Goal: Task Accomplishment & Management: Use online tool/utility

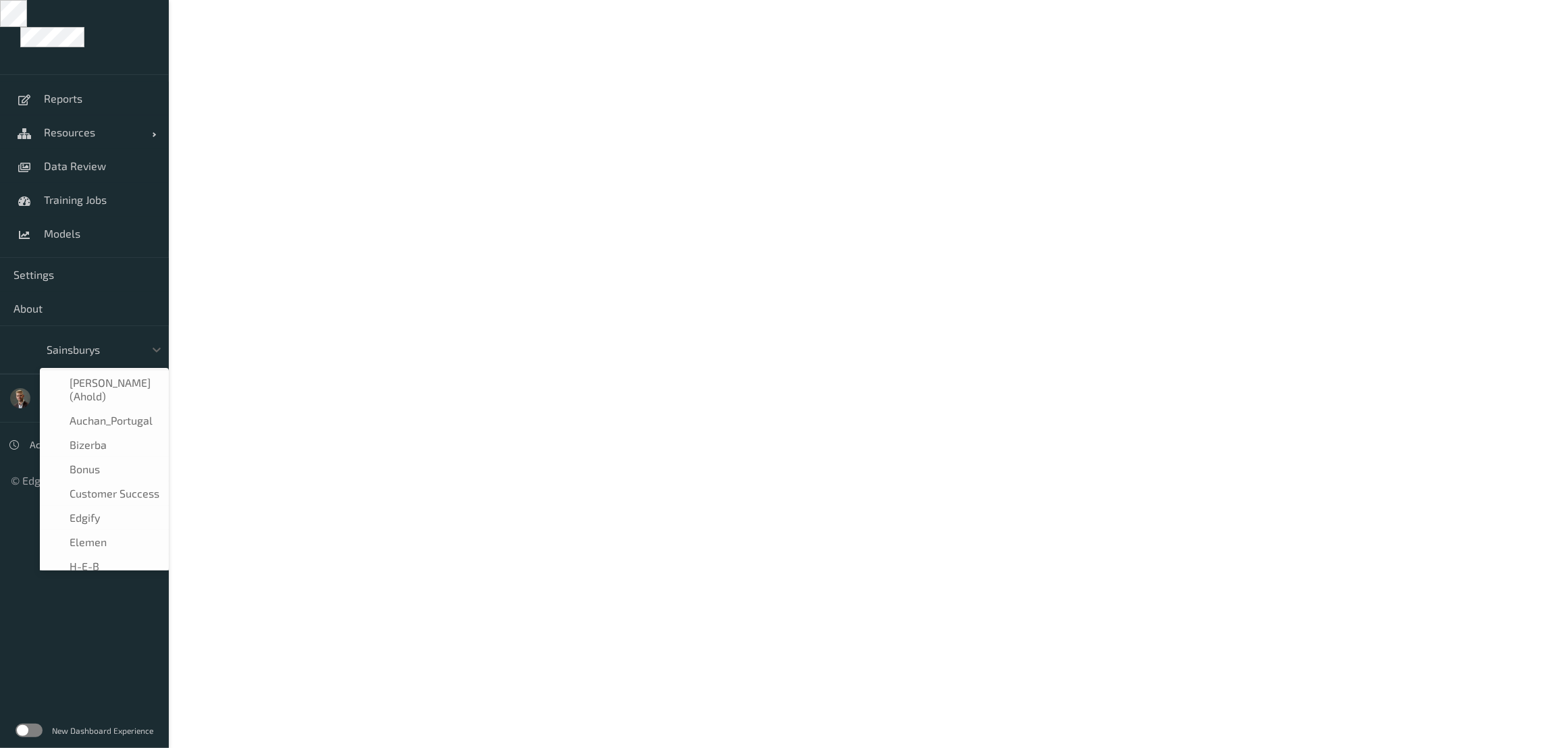
click at [95, 348] on div at bounding box center [92, 350] width 91 height 16
click at [101, 481] on span "waitrose" at bounding box center [91, 484] width 44 height 14
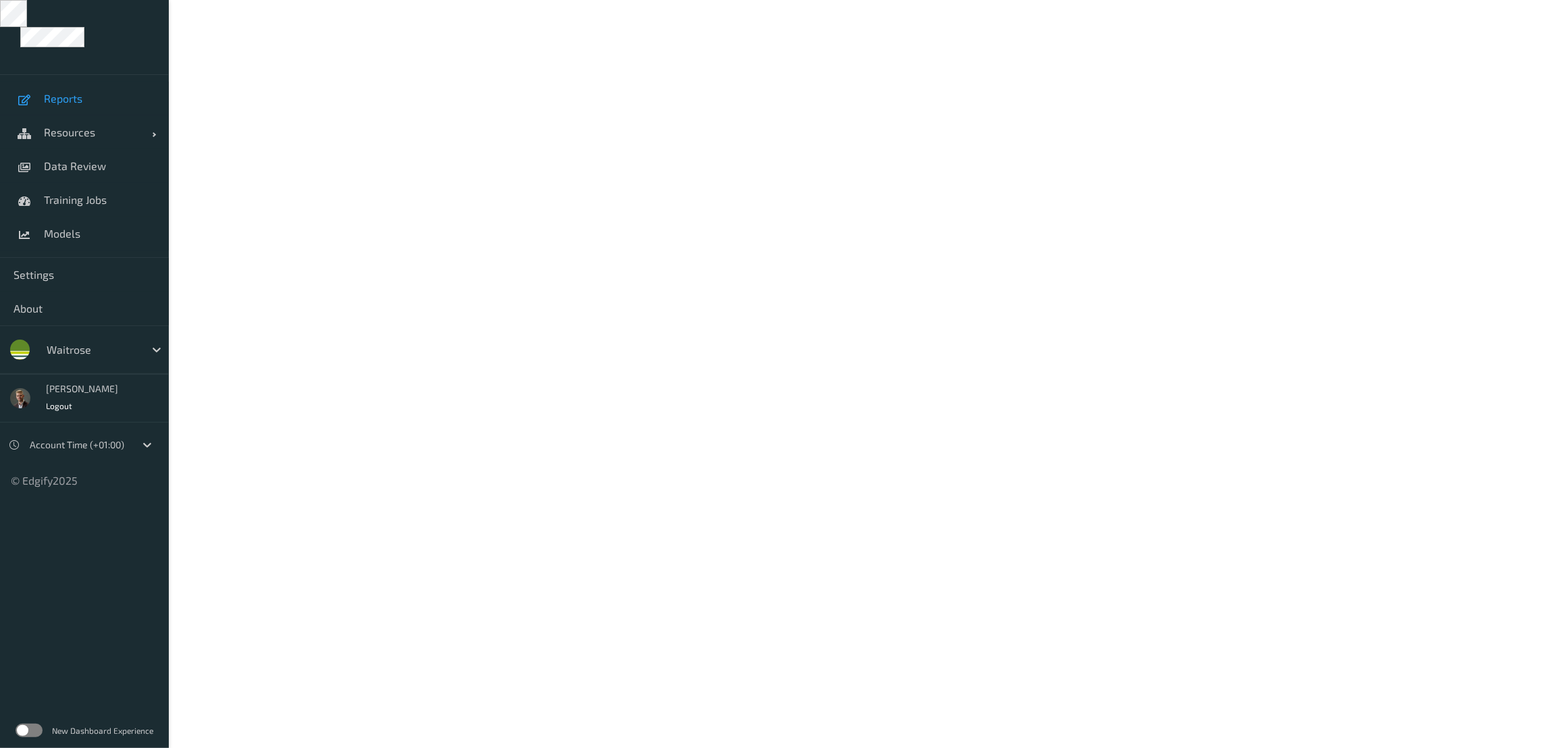
click at [63, 101] on span "Reports" at bounding box center [99, 99] width 112 height 14
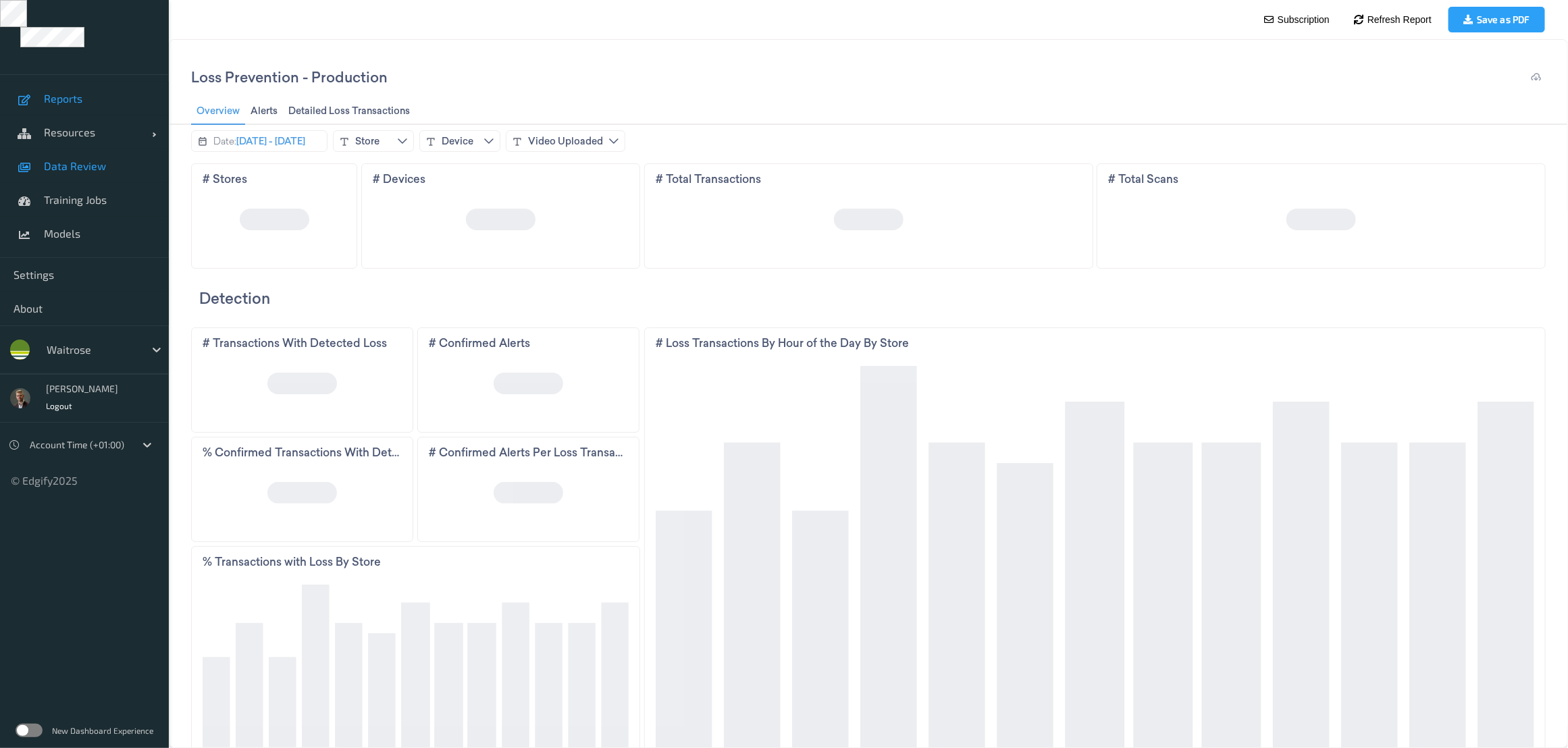
click at [74, 168] on span "Data Review" at bounding box center [99, 166] width 112 height 14
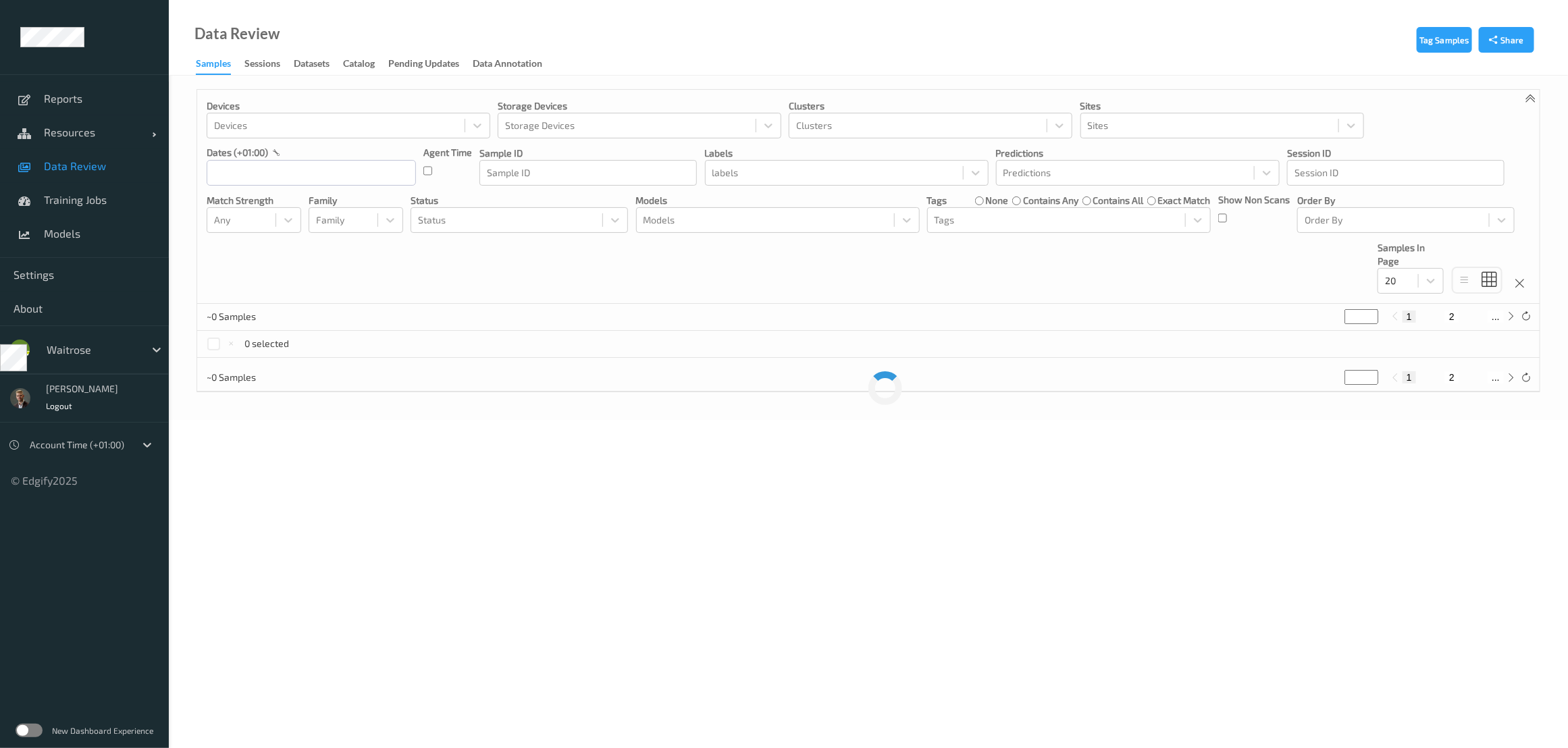
click at [27, 726] on label at bounding box center [29, 731] width 27 height 14
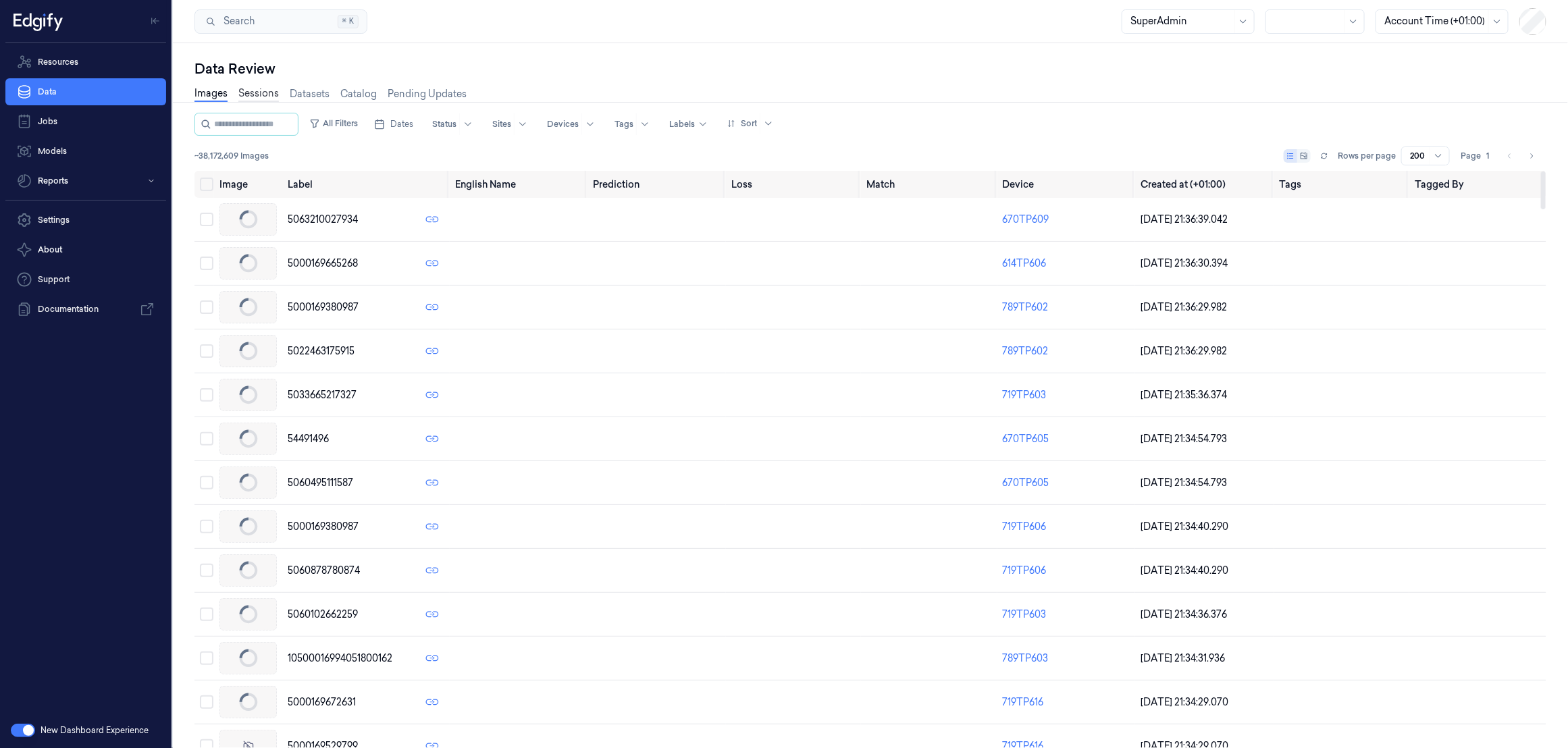
click at [257, 91] on link "Sessions" at bounding box center [259, 94] width 41 height 16
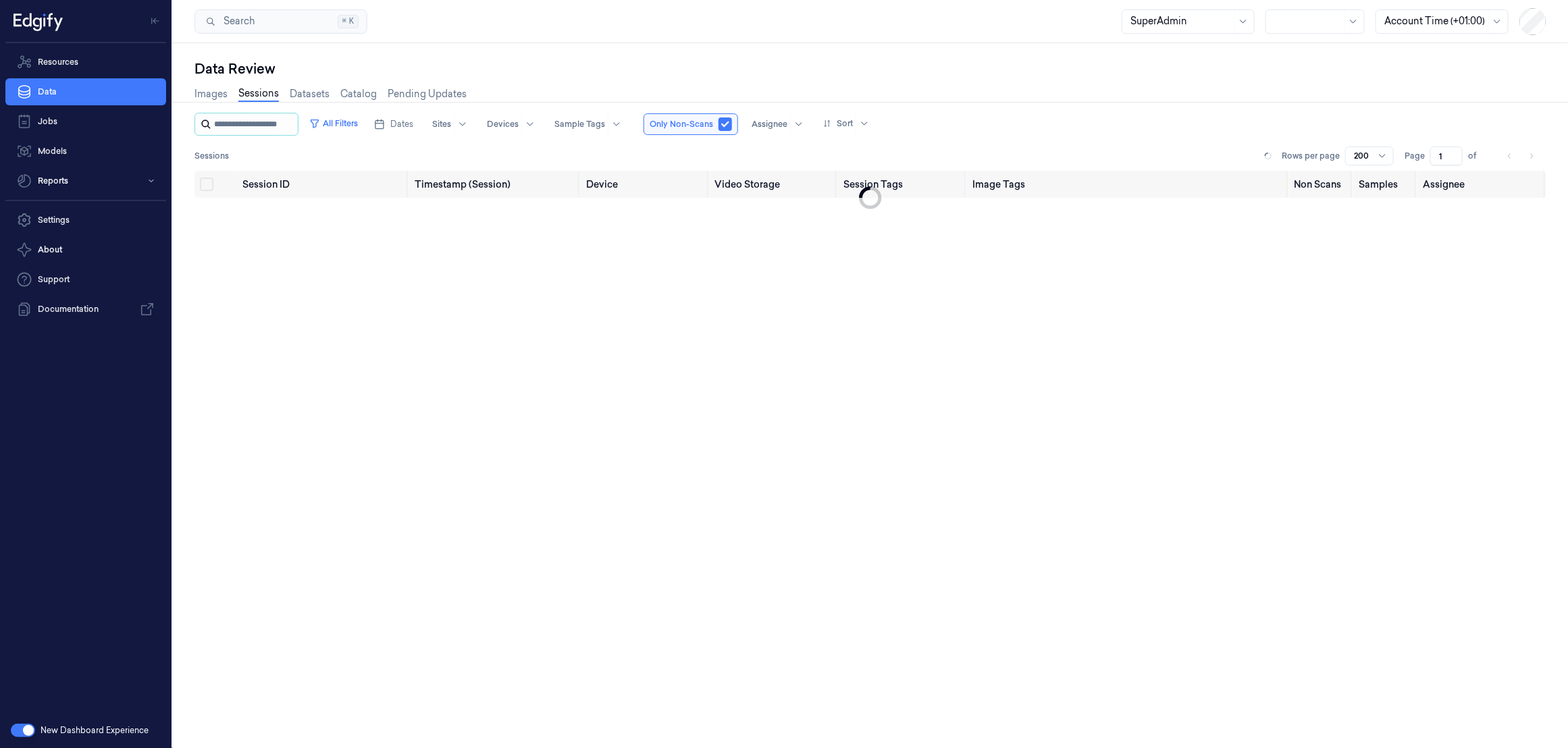
click at [261, 126] on input "string" at bounding box center [255, 125] width 81 height 22
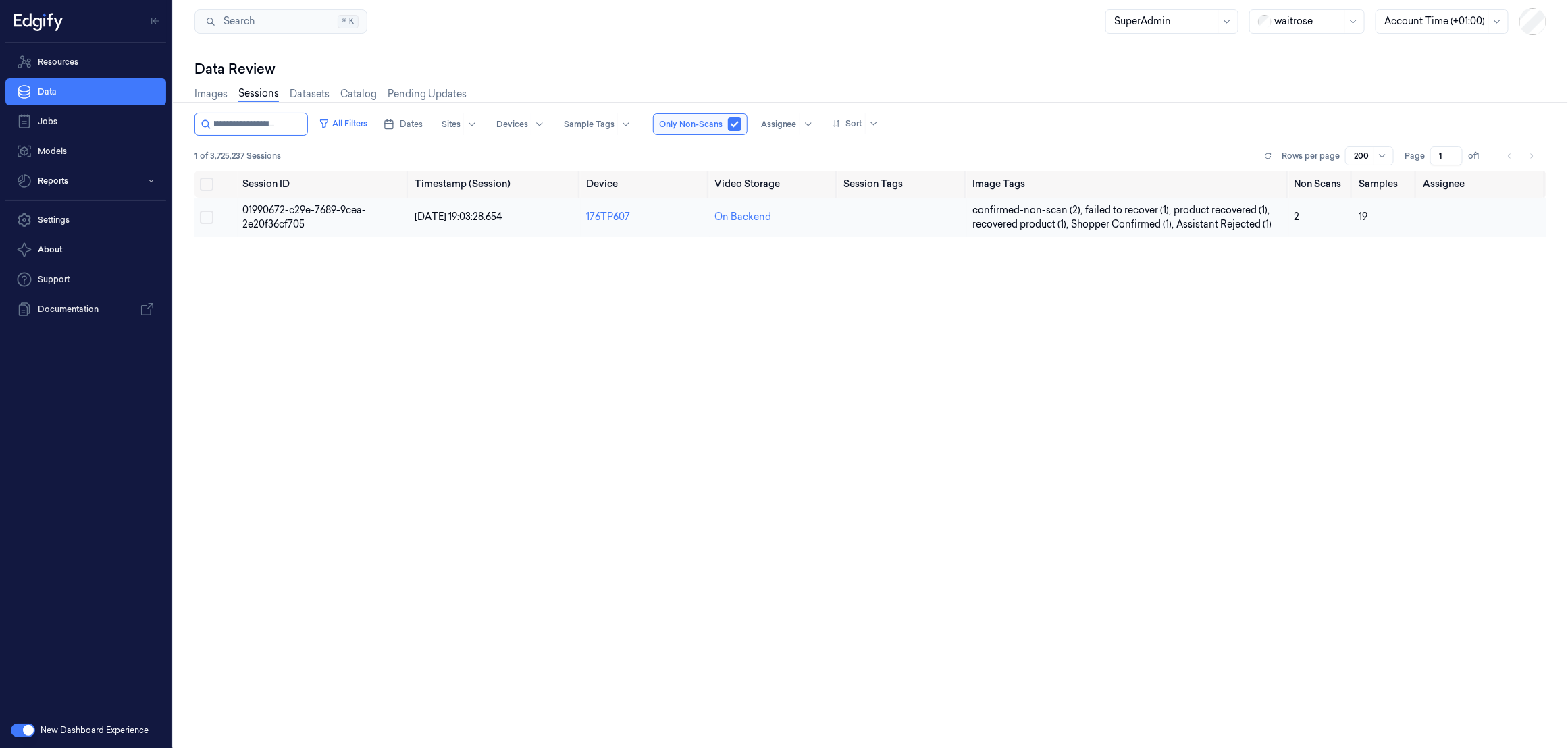
type input "**********"
click at [278, 217] on span "01990672-c29e-7689-9cea-2e20f36cf705" at bounding box center [305, 217] width 124 height 27
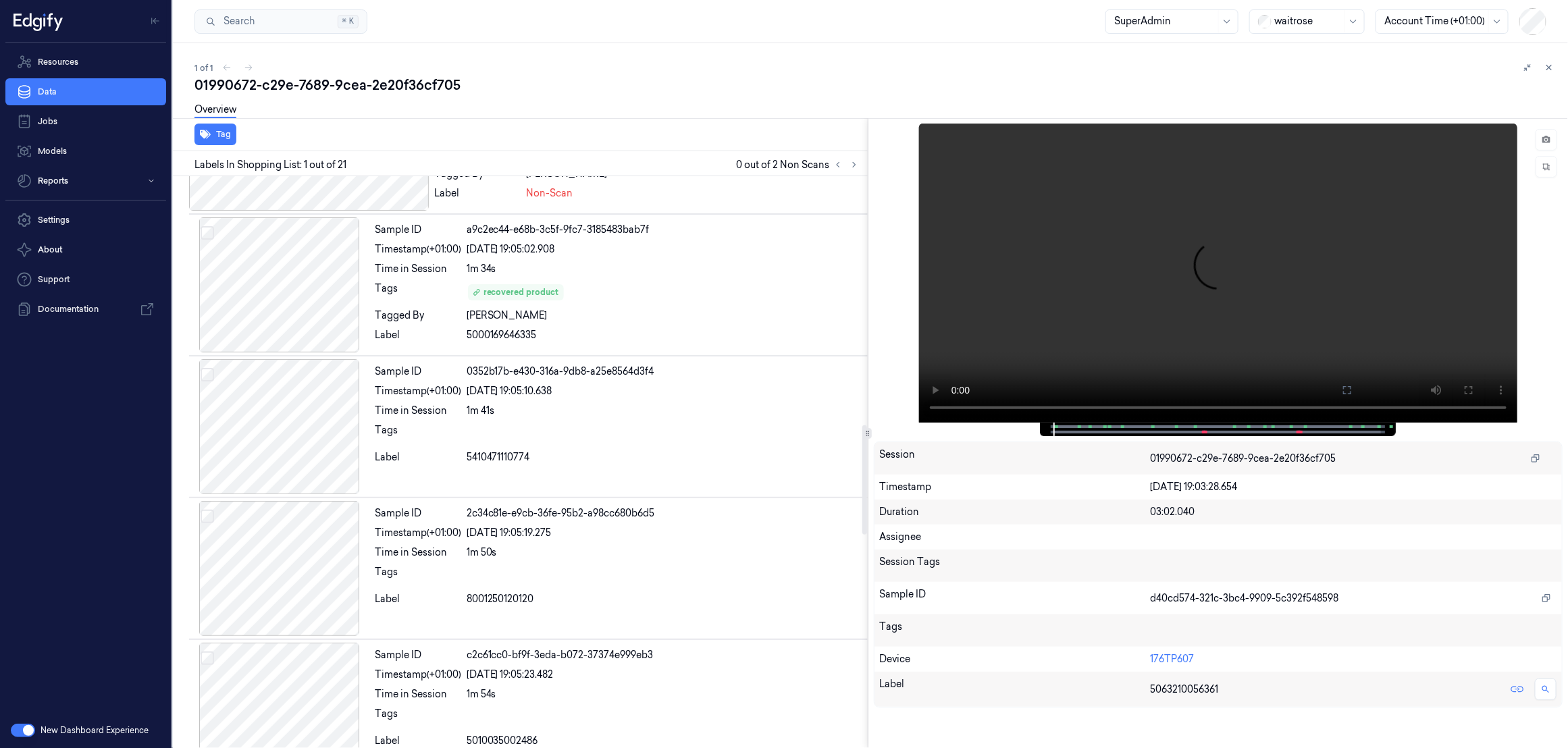
scroll to position [1197, 0]
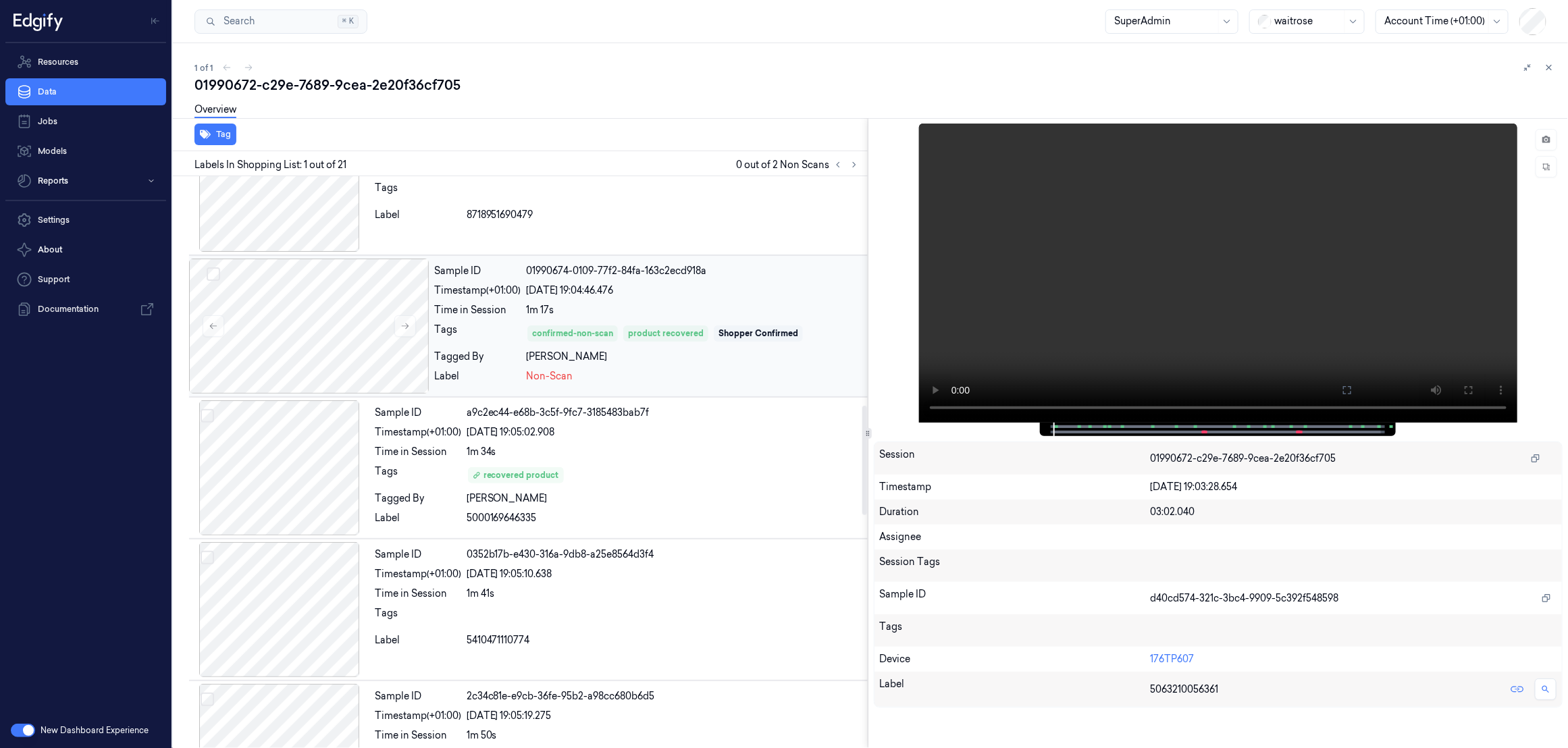
click at [742, 298] on div "[DATE] 19:04:46.476" at bounding box center [694, 291] width 336 height 14
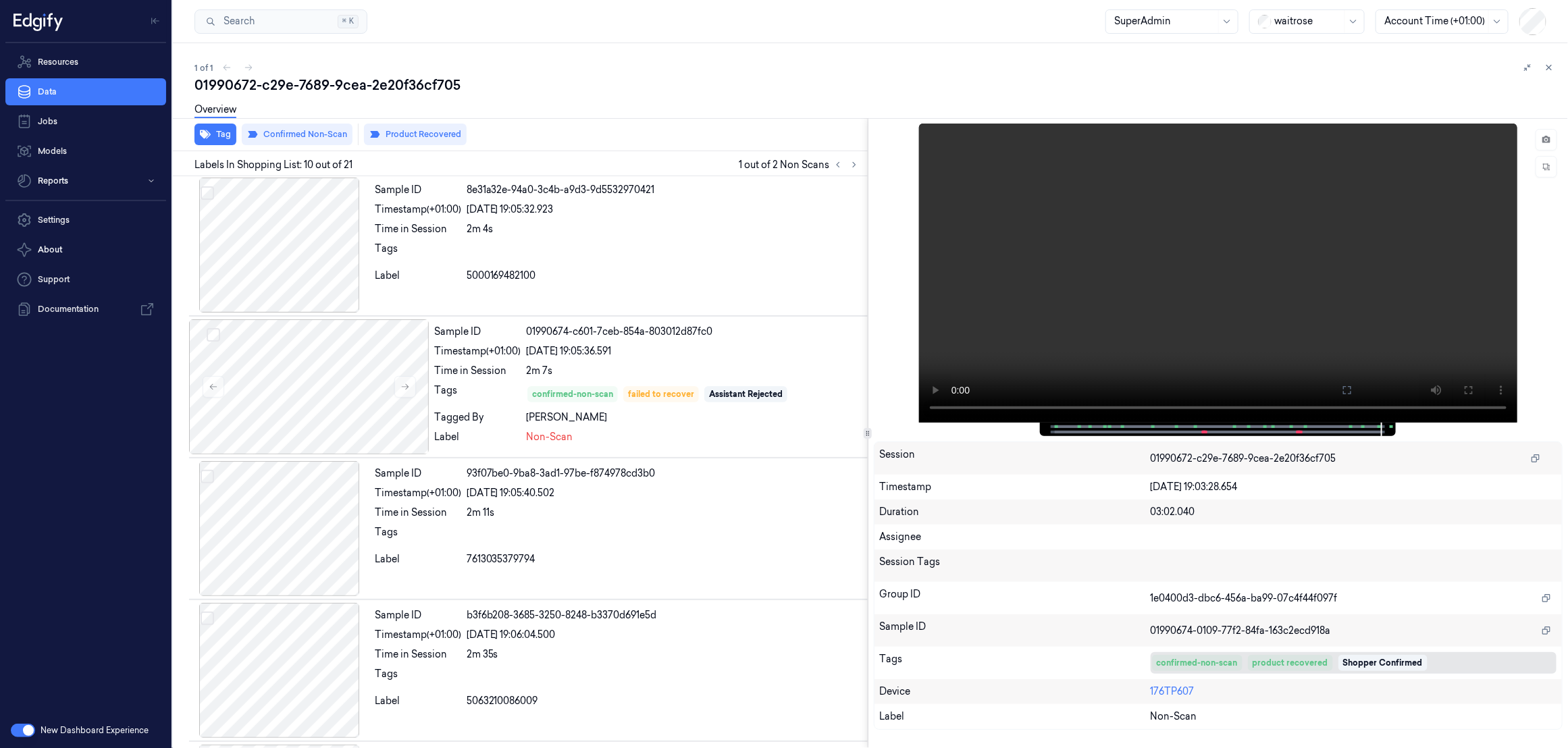
scroll to position [1983, 0]
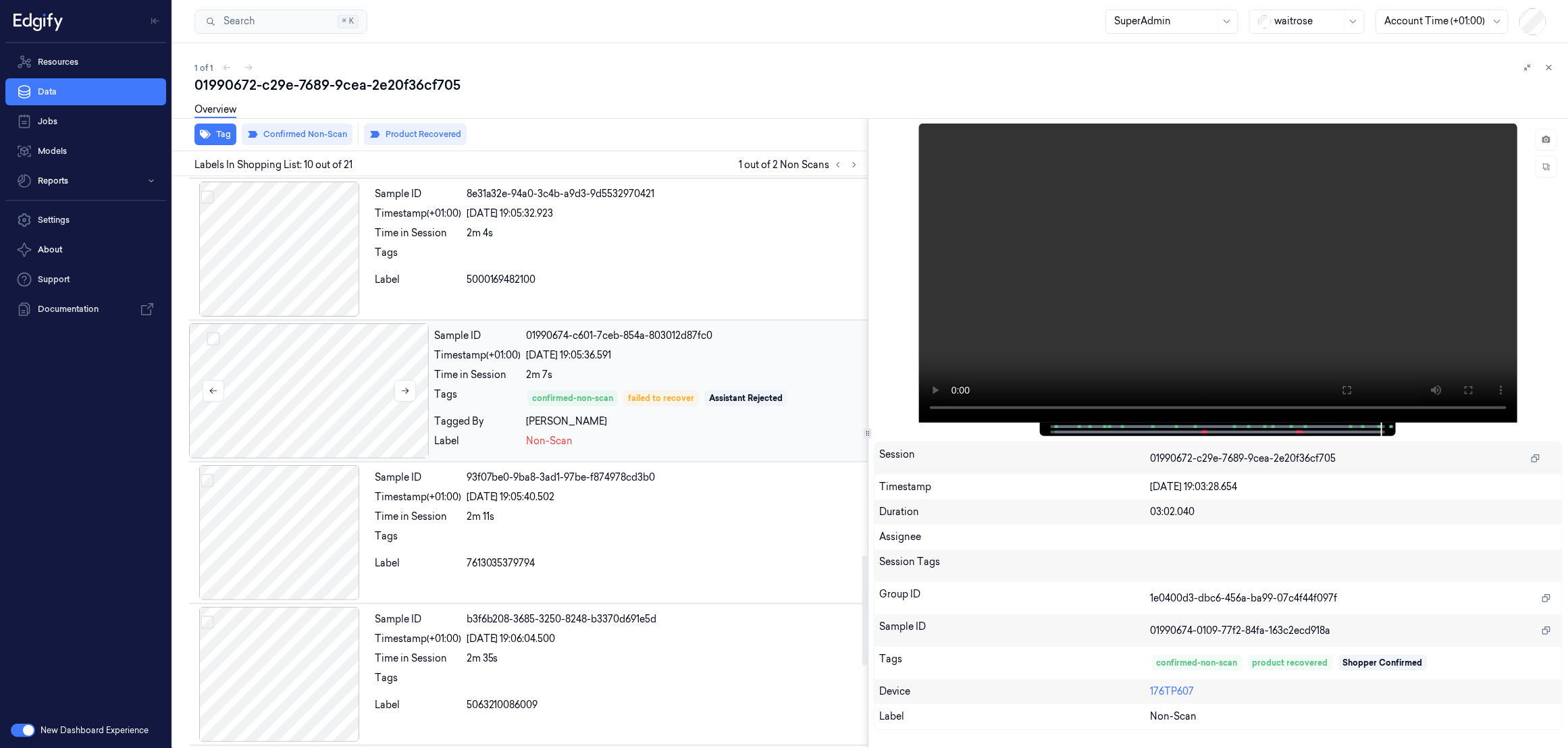
click at [334, 416] on div at bounding box center [309, 391] width 240 height 135
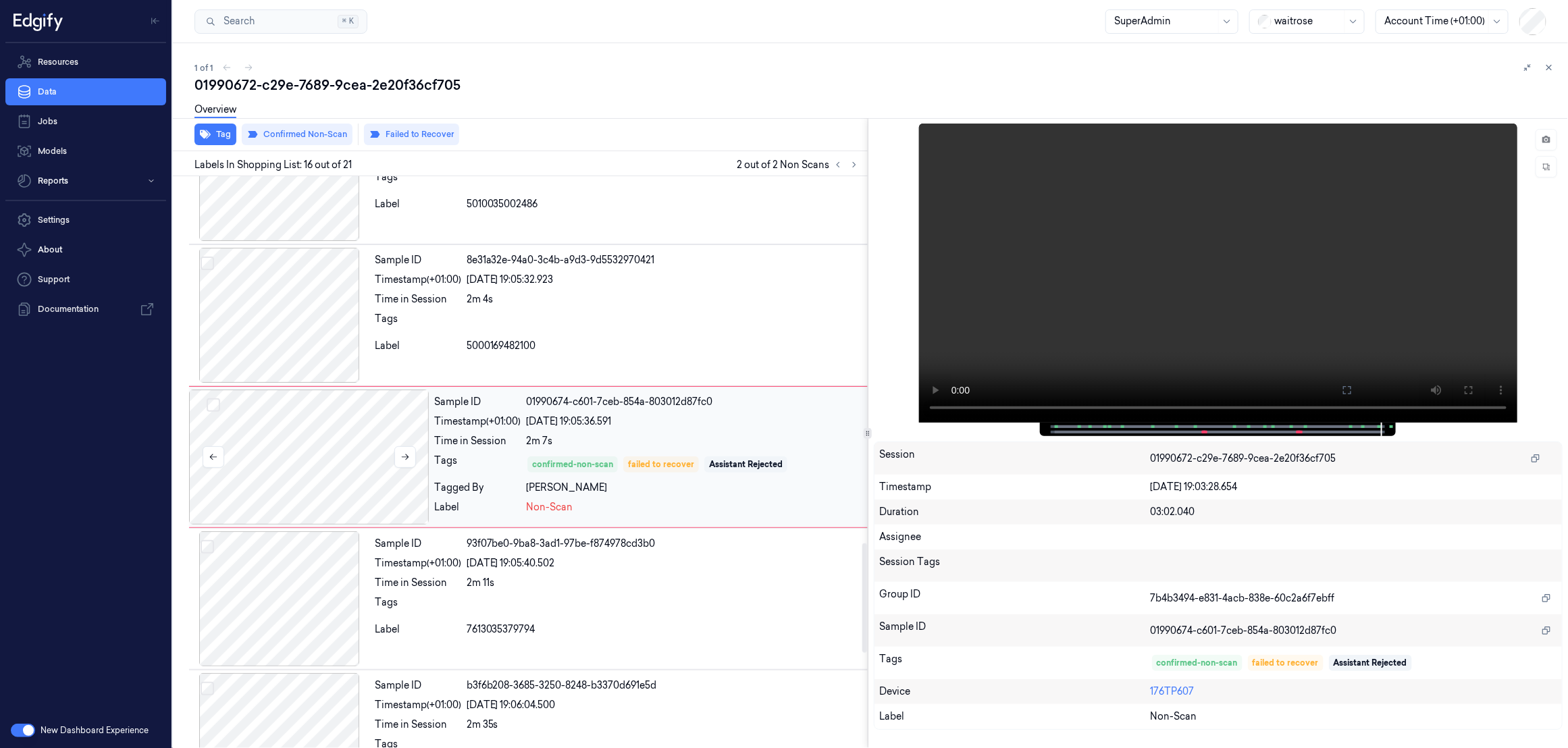
scroll to position [1916, 0]
click at [1288, 431] on div at bounding box center [1217, 429] width 327 height 14
drag, startPoint x: 1303, startPoint y: 431, endPoint x: 1290, endPoint y: 431, distance: 13.0
click at [1290, 431] on div at bounding box center [1217, 429] width 327 height 14
click at [1285, 432] on div at bounding box center [1217, 429] width 327 height 14
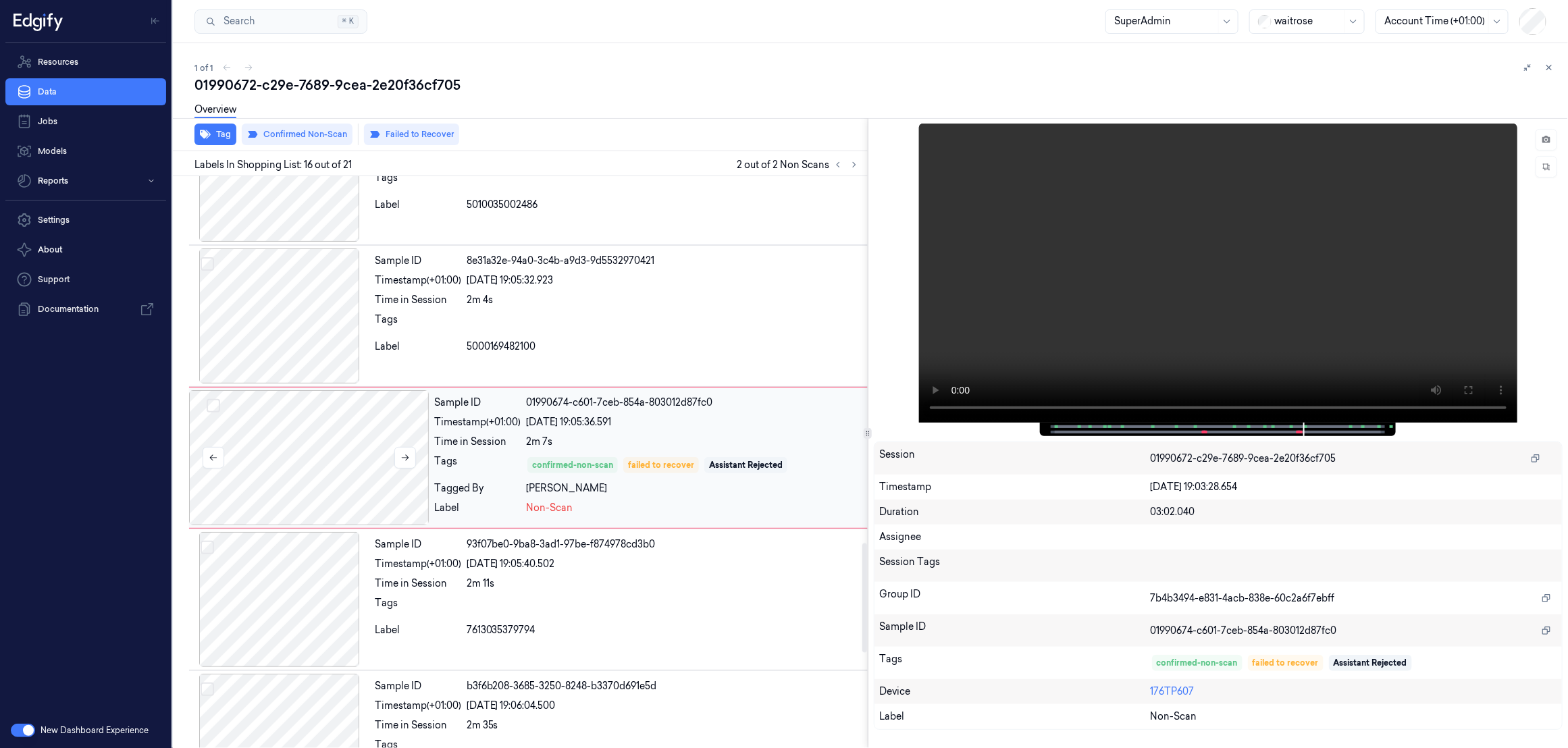
click at [316, 498] on div at bounding box center [309, 458] width 240 height 135
click at [291, 600] on div at bounding box center [279, 600] width 180 height 135
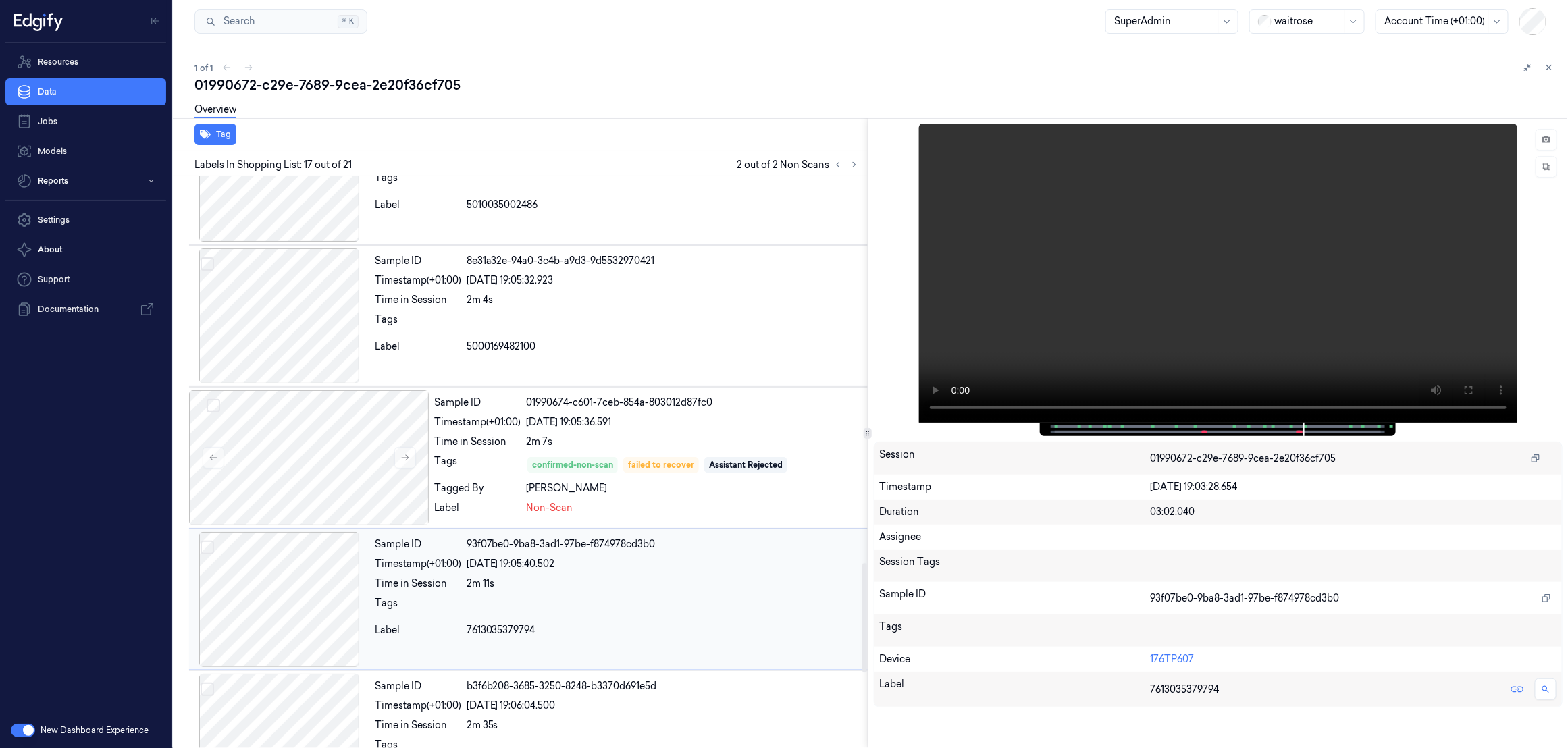
scroll to position [2058, 0]
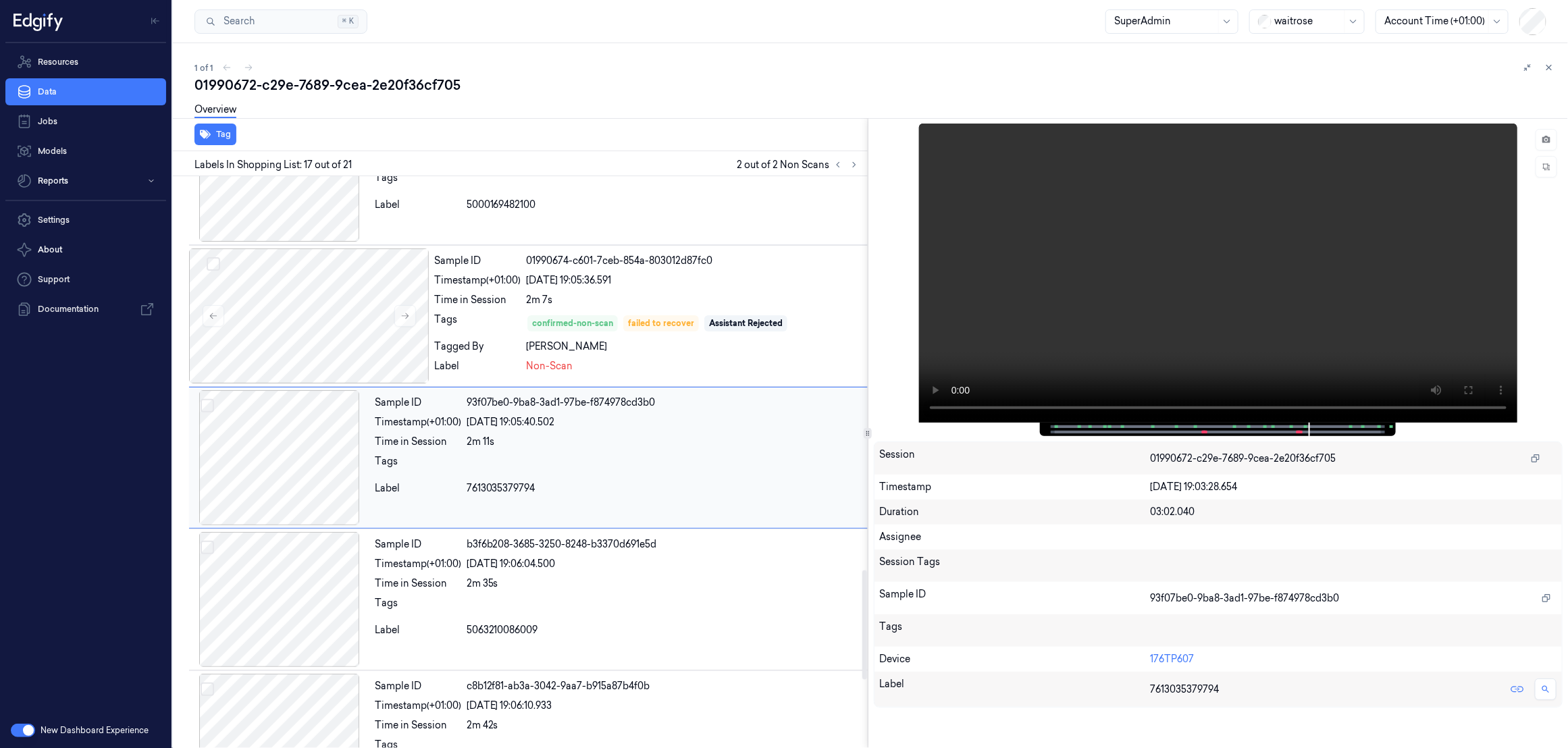
click at [291, 600] on div at bounding box center [279, 600] width 180 height 135
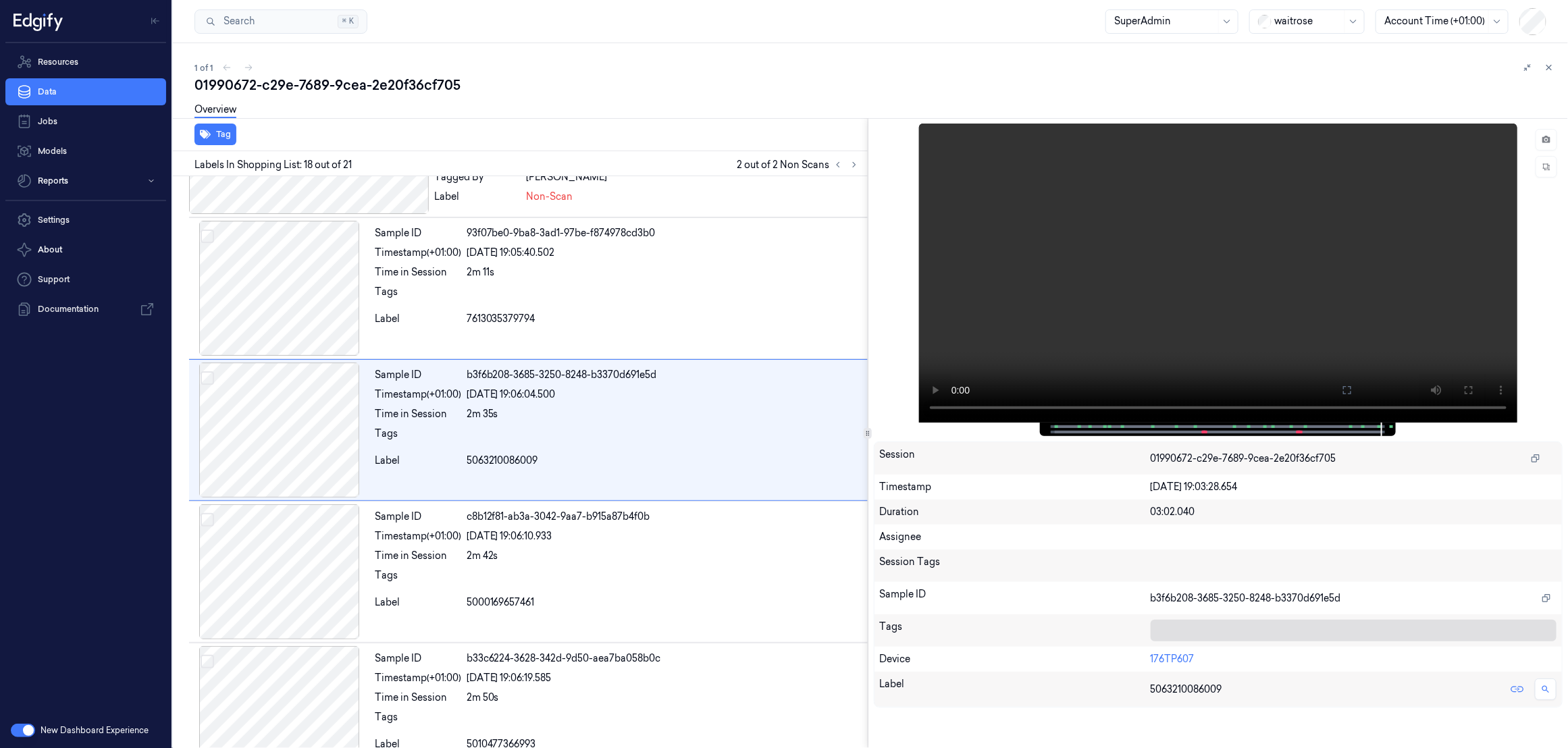
scroll to position [2229, 0]
click at [295, 312] on div at bounding box center [279, 286] width 180 height 135
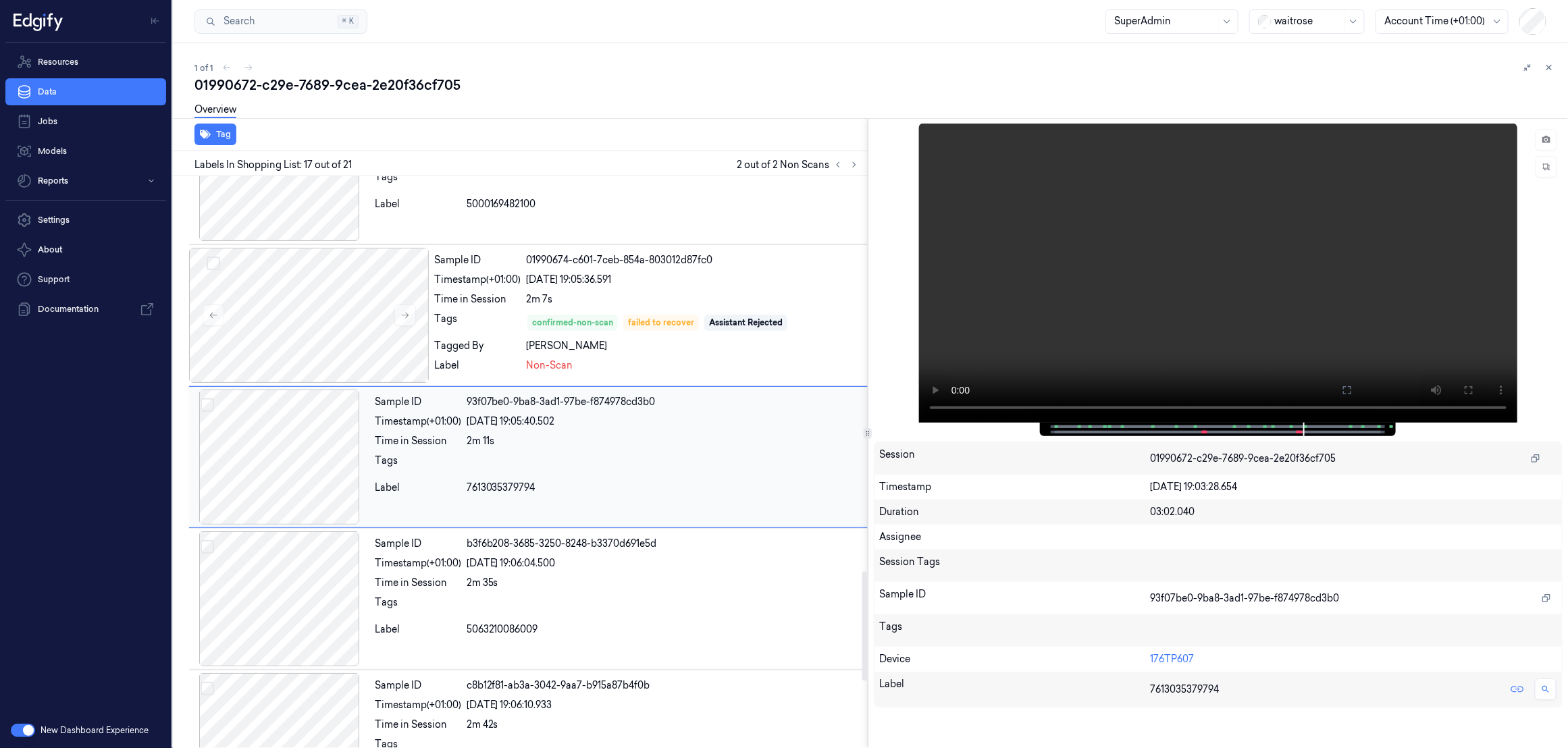
scroll to position [2058, 0]
click at [304, 455] on div at bounding box center [279, 458] width 180 height 135
click at [485, 493] on span "7613035379794" at bounding box center [501, 488] width 69 height 14
click at [267, 474] on div at bounding box center [279, 458] width 180 height 135
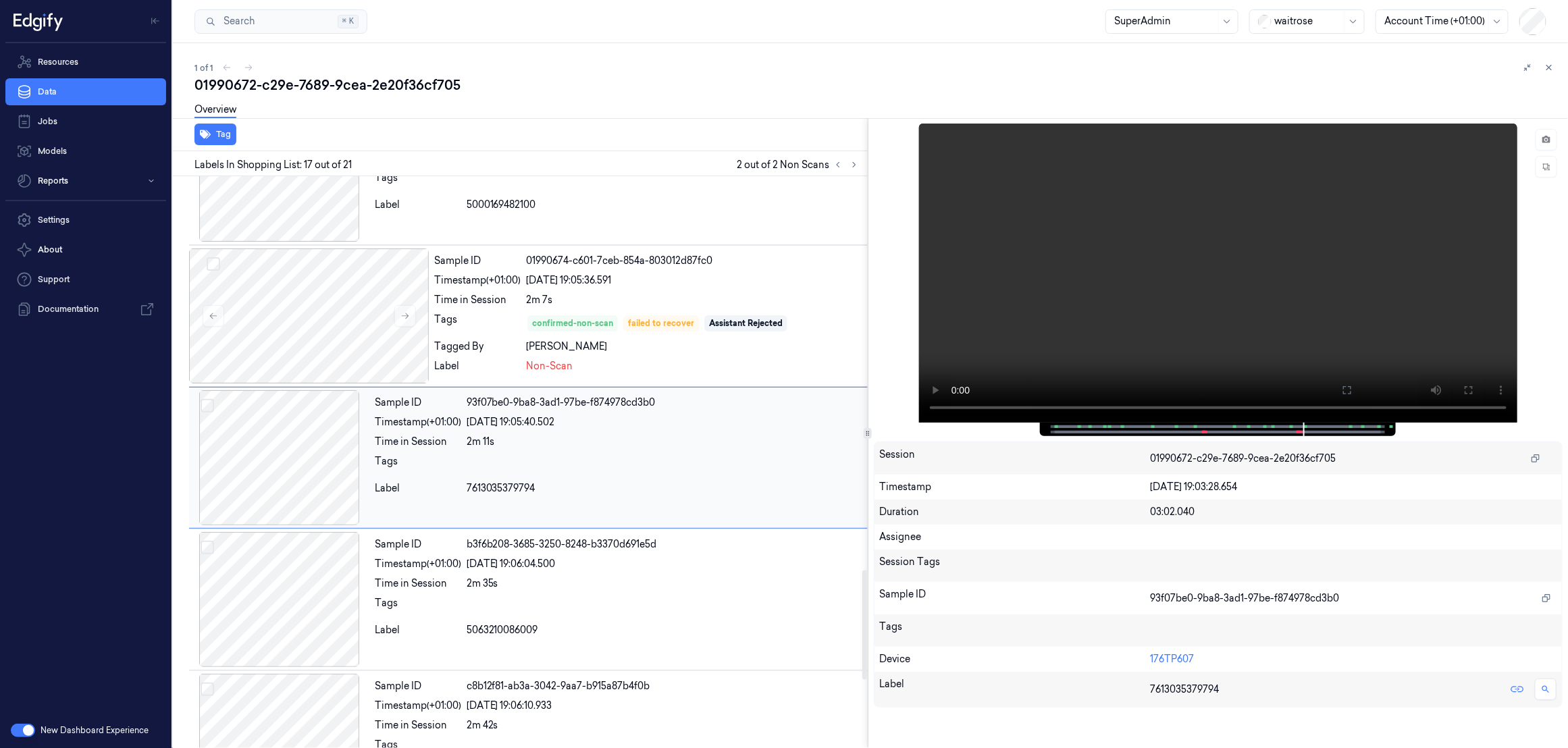
click at [267, 474] on div at bounding box center [279, 458] width 180 height 135
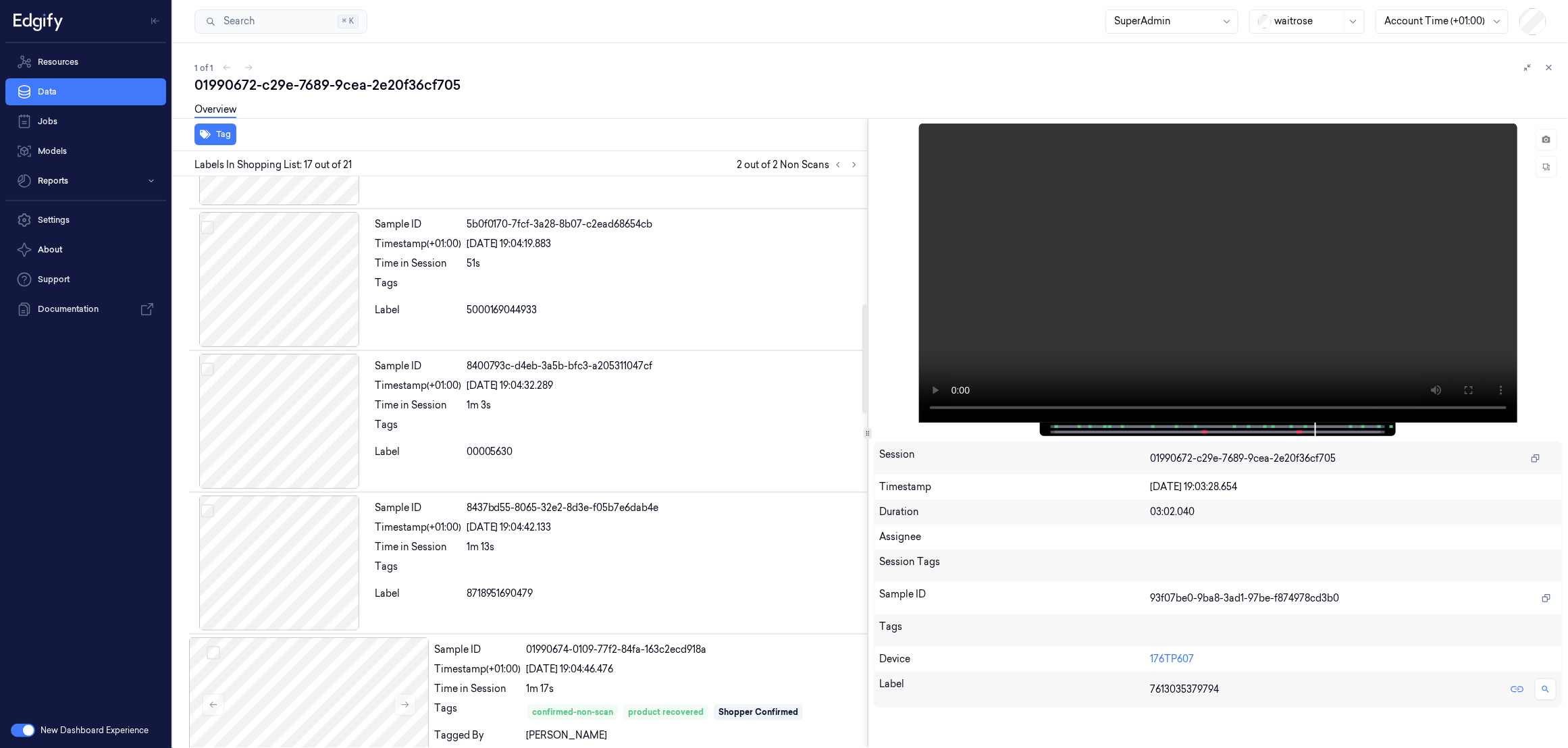
scroll to position [666, 0]
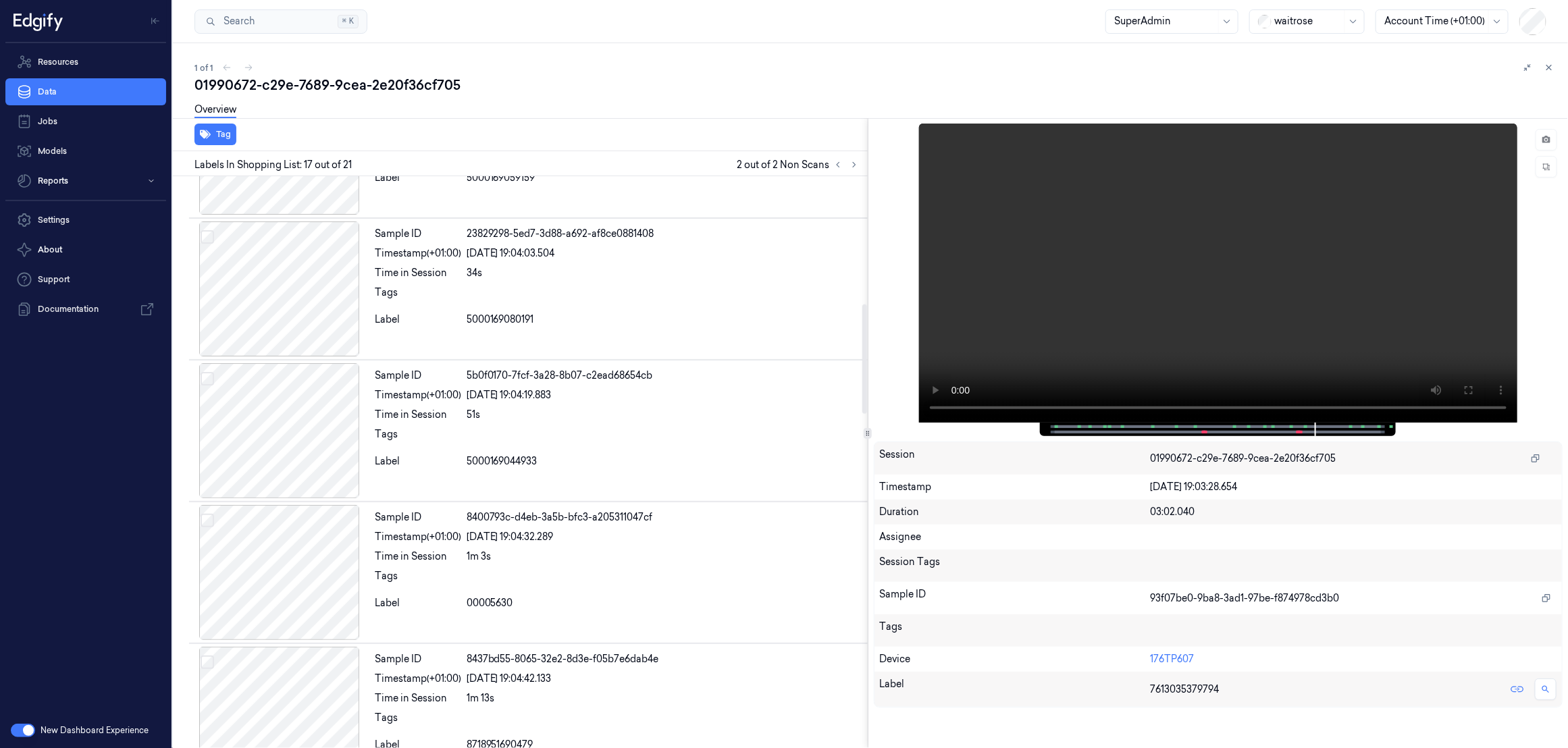
click at [265, 85] on div "01990672-c29e-7689-9cea-2e20f36cf705" at bounding box center [876, 85] width 1362 height 19
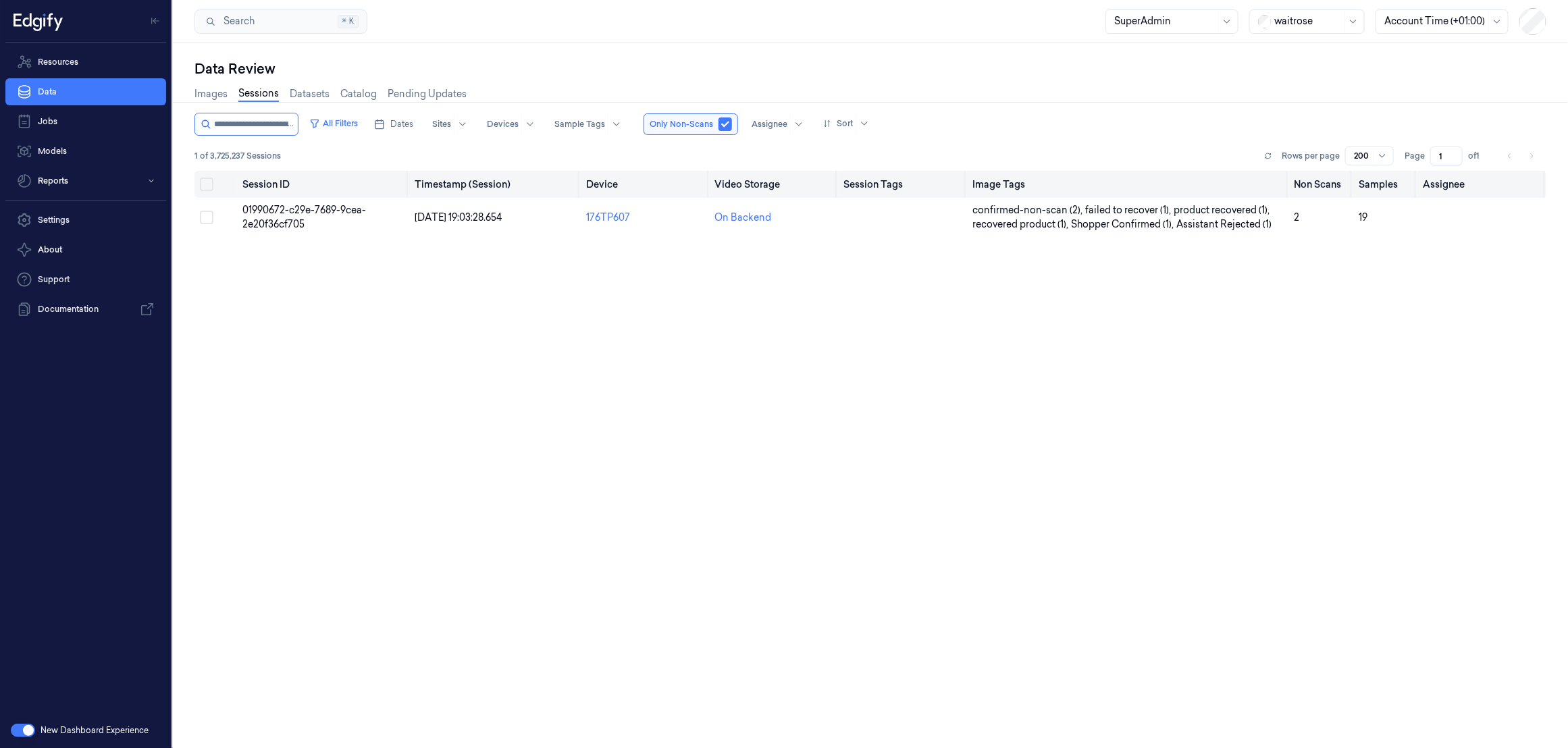
click at [329, 197] on th "Session ID" at bounding box center [323, 184] width 172 height 27
click at [318, 212] on span "01990672-c29e-7689-9cea-2e20f36cf705" at bounding box center [305, 217] width 124 height 27
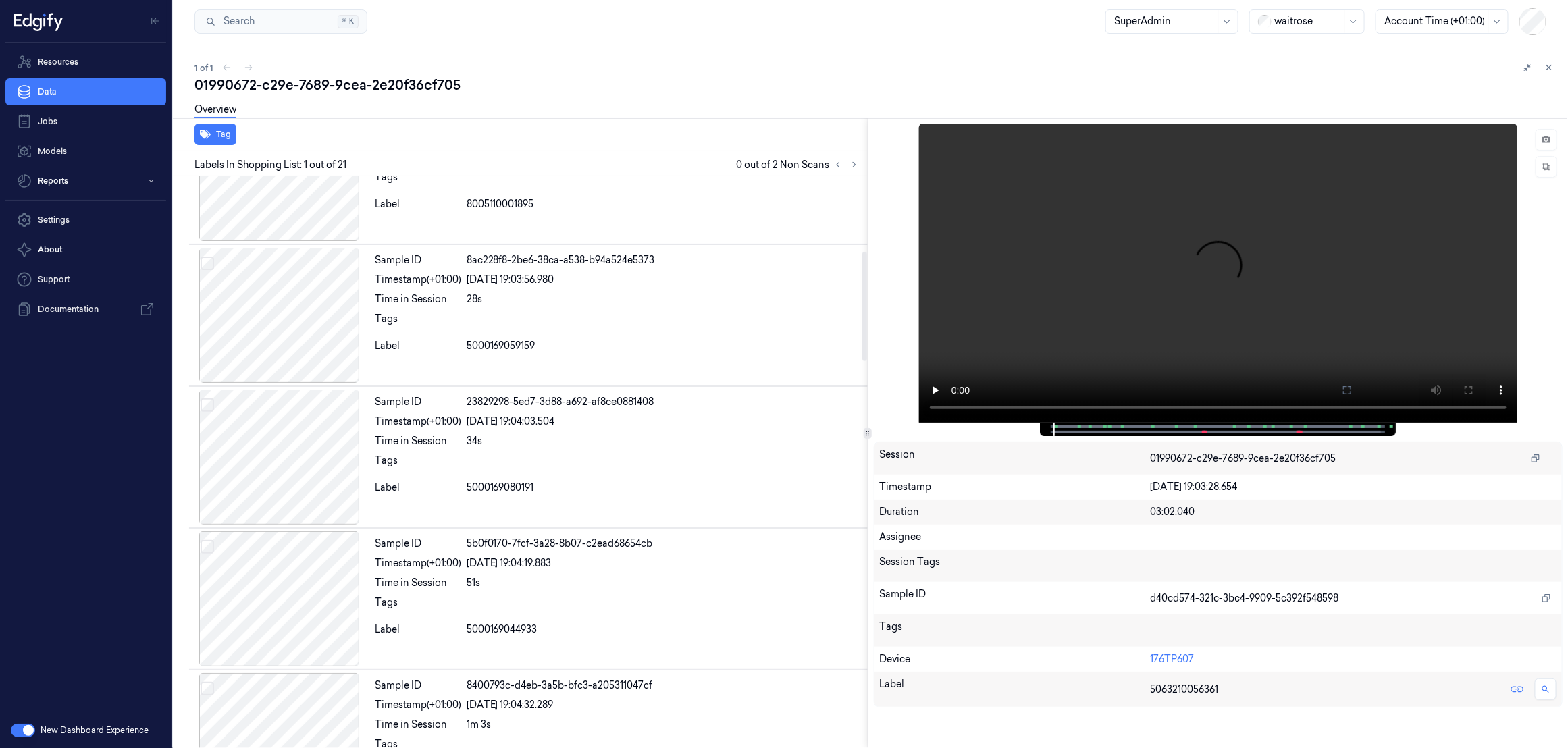
scroll to position [559, 0]
